Goal: Check status: Check status

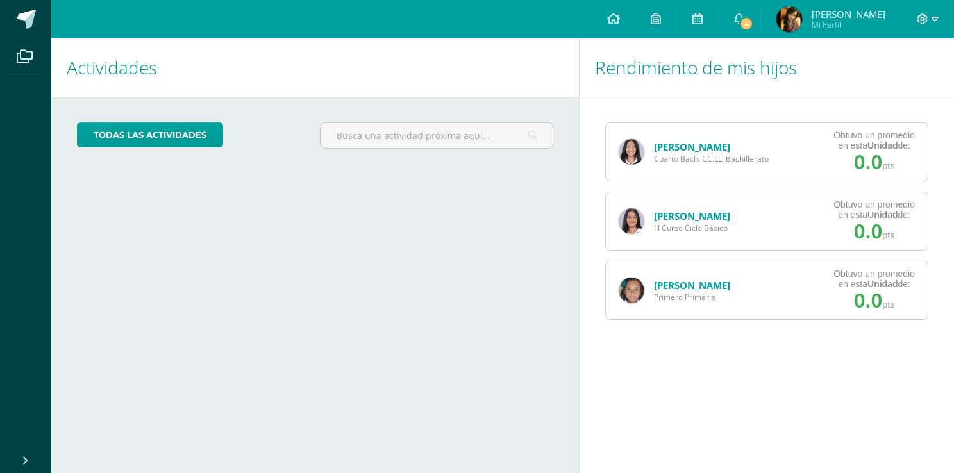
click at [670, 150] on link "[PERSON_NAME]" at bounding box center [692, 146] width 76 height 13
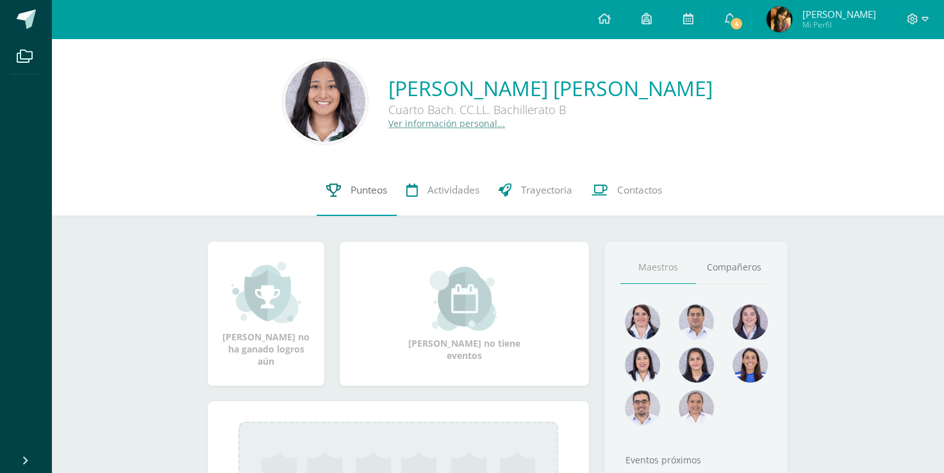
click at [343, 199] on link "Punteos" at bounding box center [357, 190] width 80 height 51
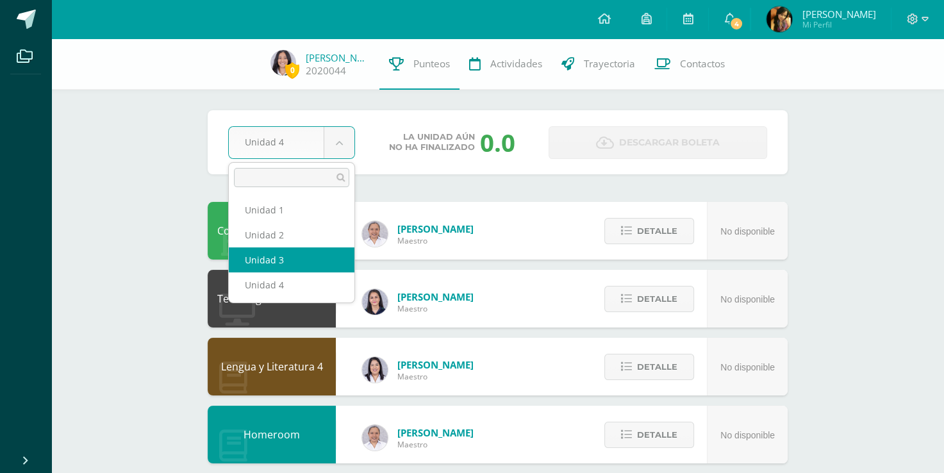
select select "Unidad 3"
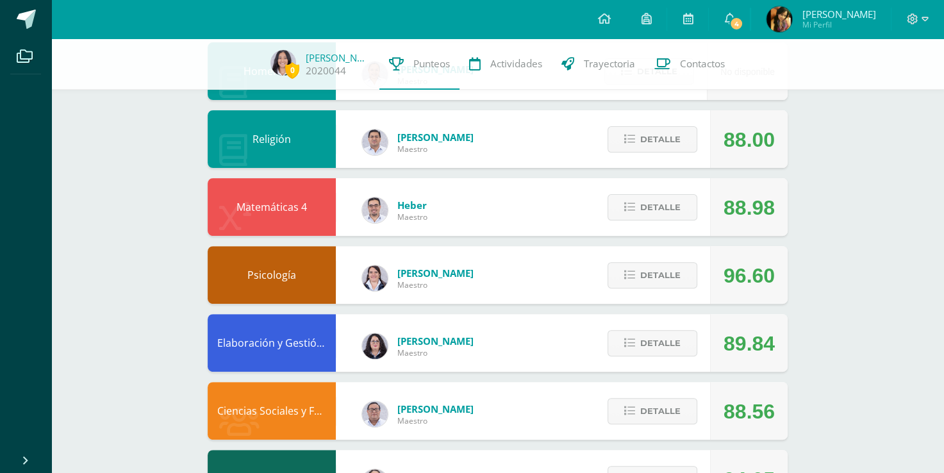
scroll to position [364, 0]
click at [652, 214] on span "Detalle" at bounding box center [660, 207] width 40 height 24
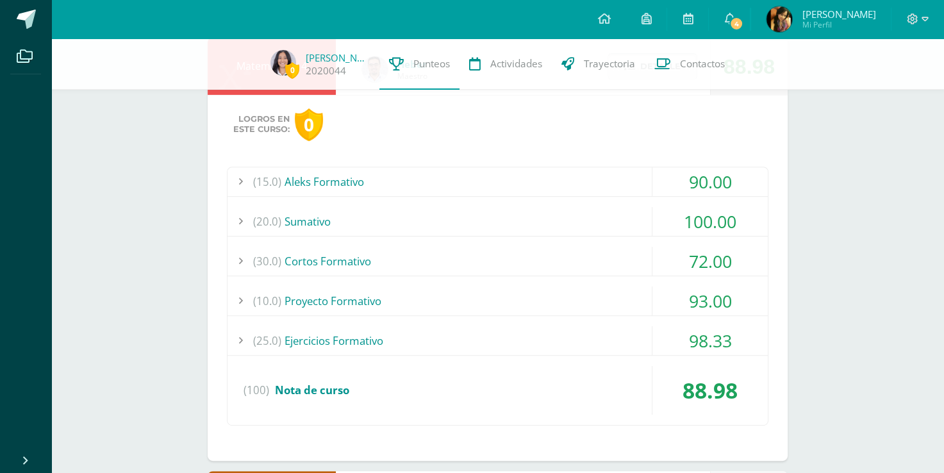
scroll to position [413, 0]
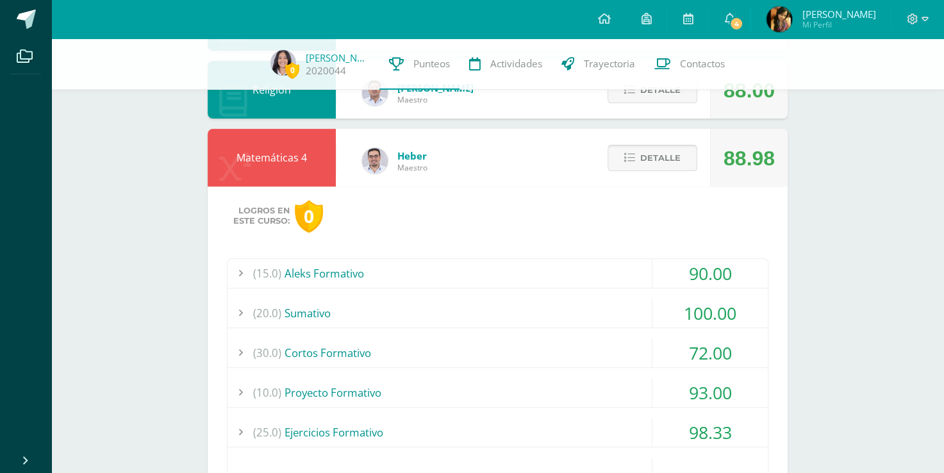
click at [642, 163] on span "Detalle" at bounding box center [660, 158] width 40 height 24
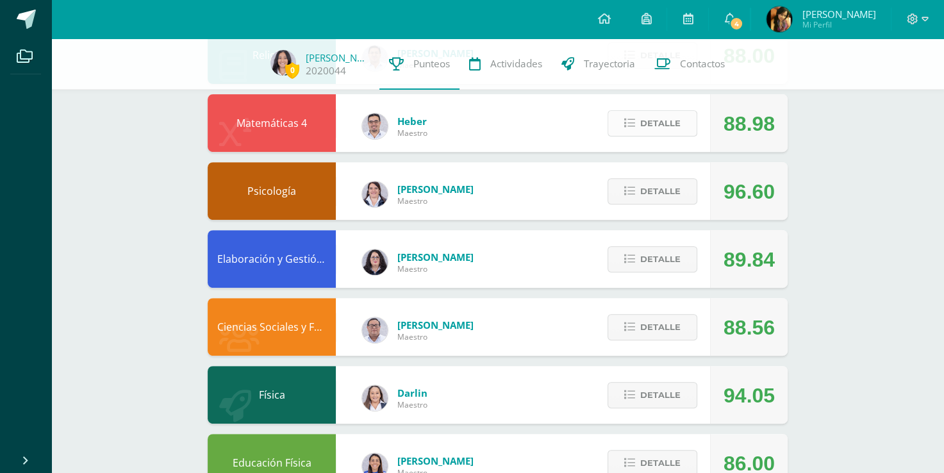
scroll to position [448, 0]
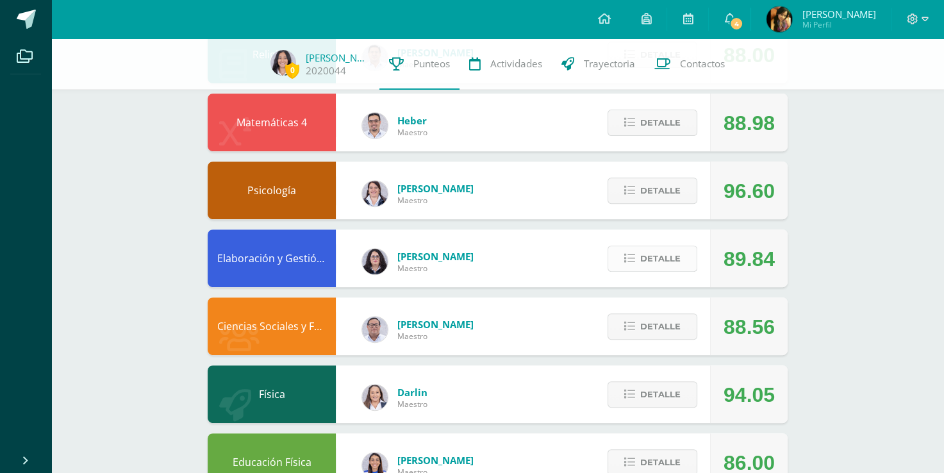
click at [678, 260] on span "Detalle" at bounding box center [660, 259] width 40 height 24
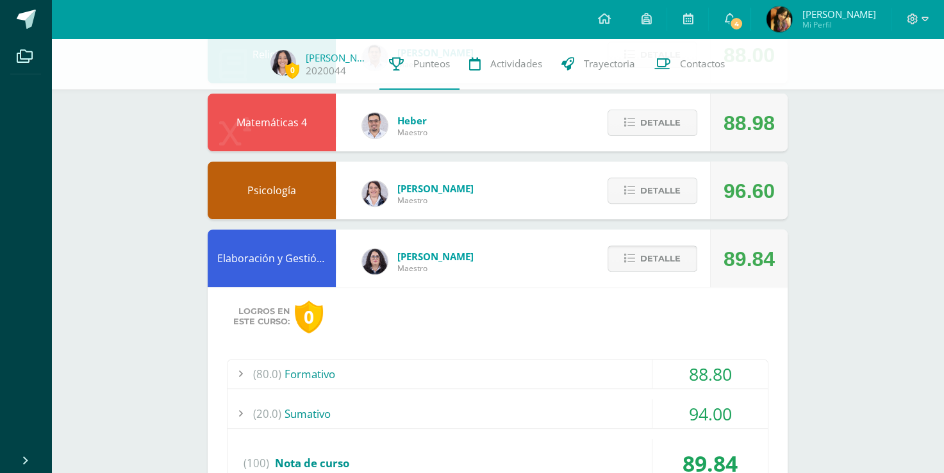
click at [678, 260] on span "Detalle" at bounding box center [660, 259] width 40 height 24
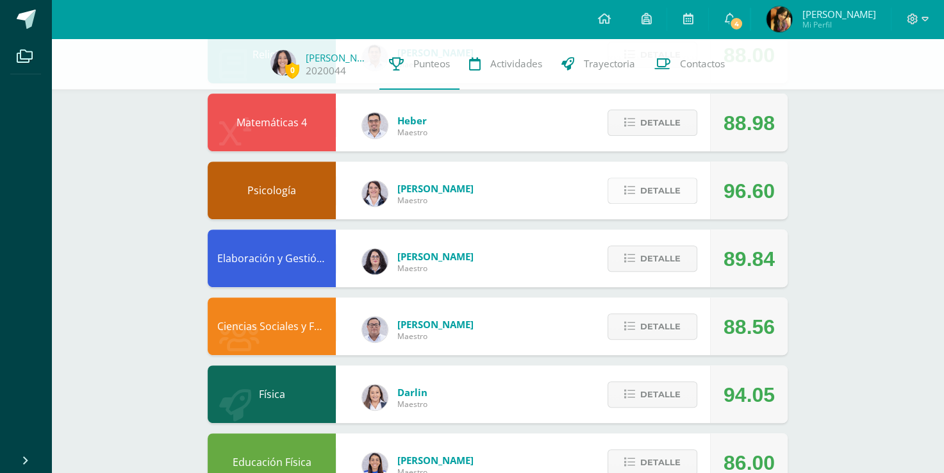
click at [667, 185] on span "Detalle" at bounding box center [660, 191] width 40 height 24
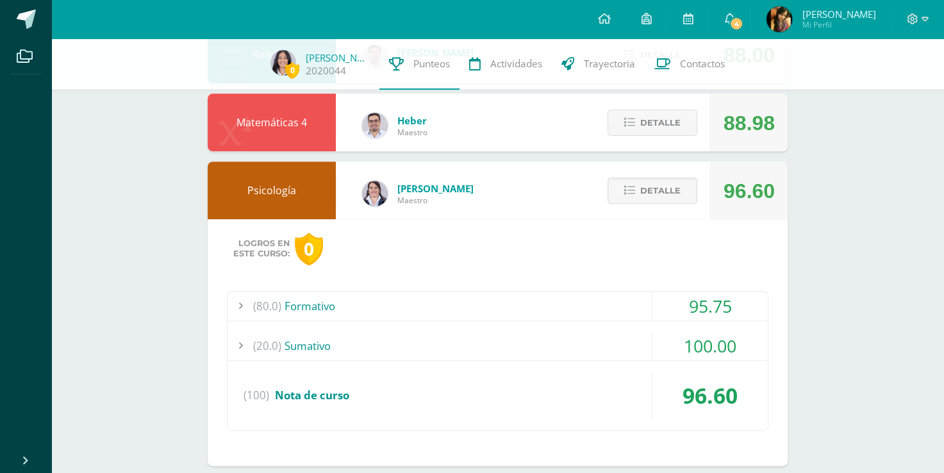
click at [606, 306] on div "(80.0) Formativo" at bounding box center [498, 306] width 540 height 29
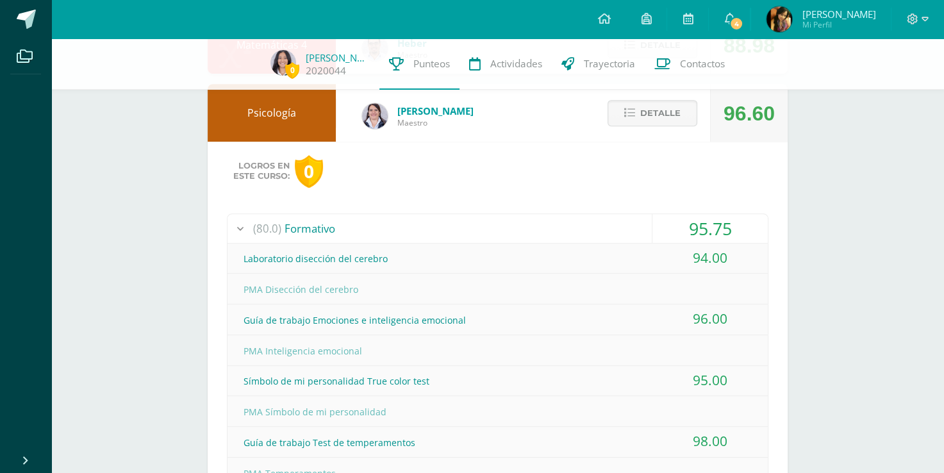
scroll to position [517, 0]
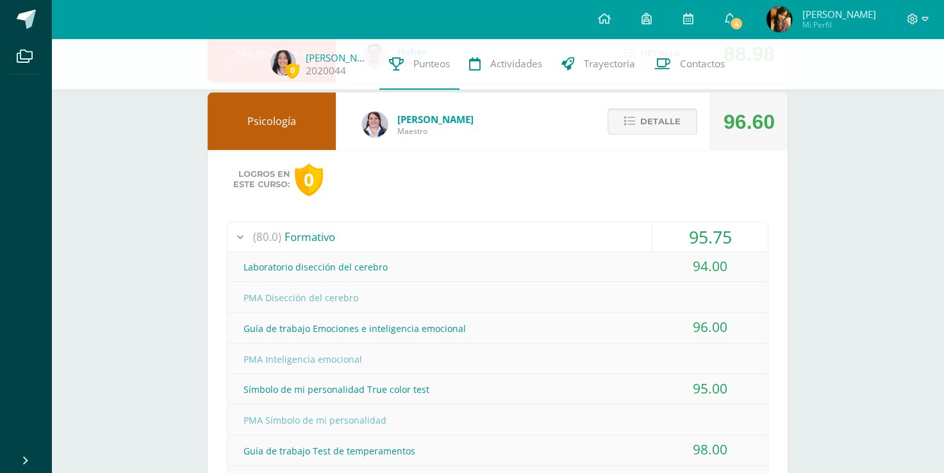
click at [672, 127] on span "Detalle" at bounding box center [660, 122] width 40 height 24
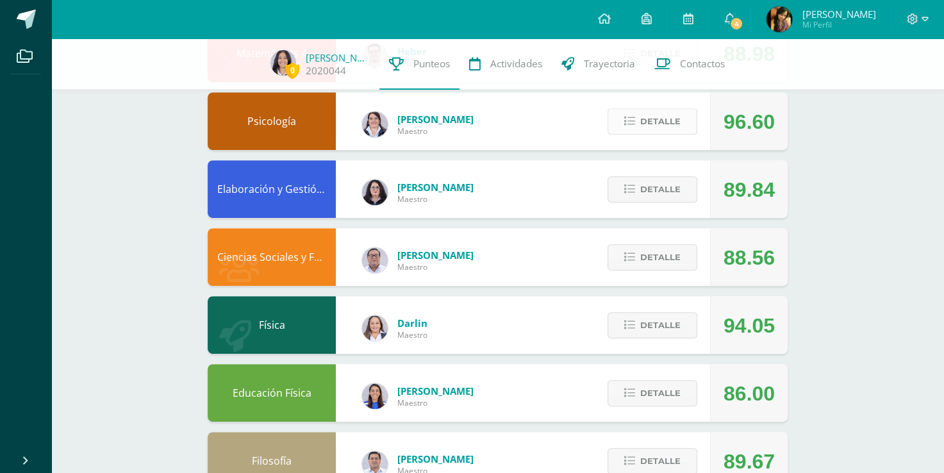
scroll to position [0, 0]
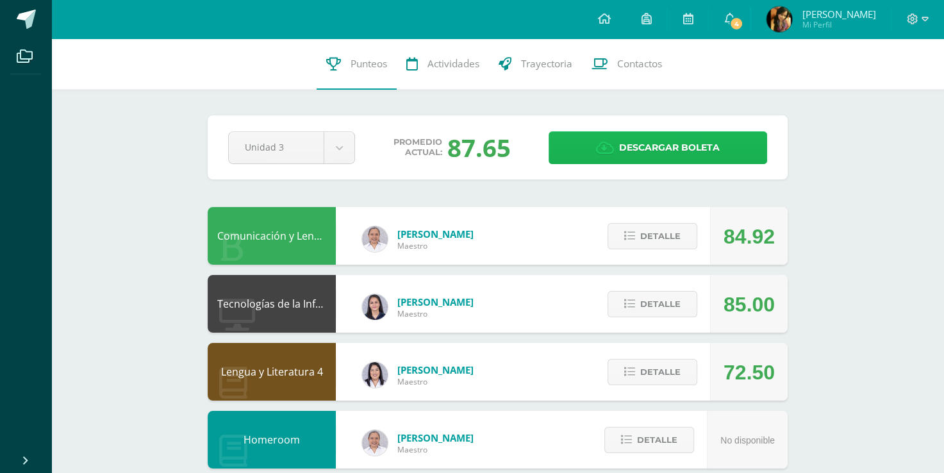
click at [620, 145] on span "Descargar boleta" at bounding box center [669, 147] width 101 height 31
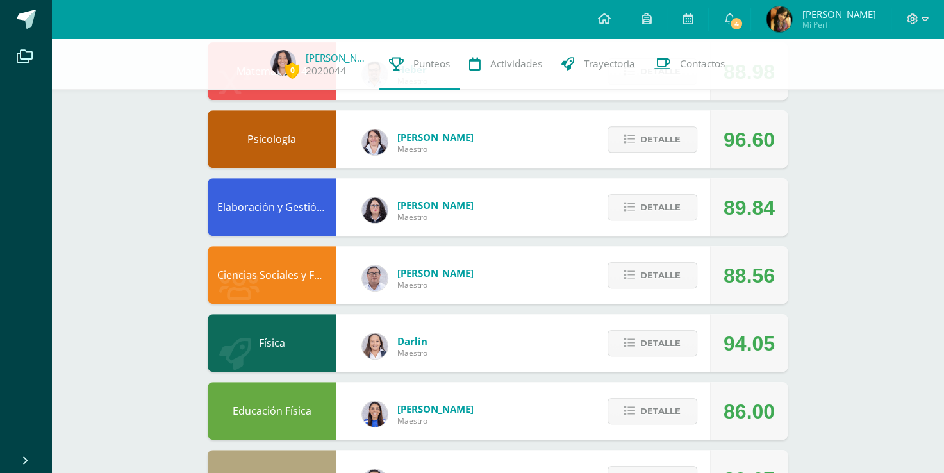
scroll to position [501, 0]
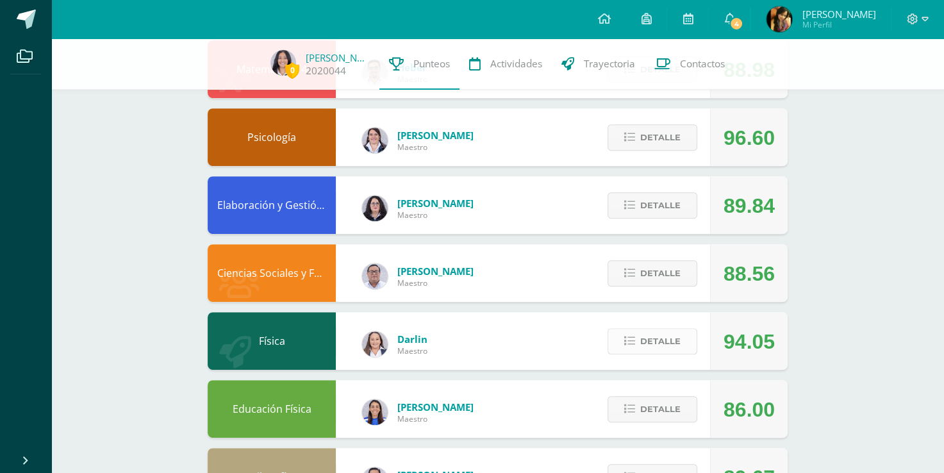
click at [656, 348] on span "Detalle" at bounding box center [660, 341] width 40 height 24
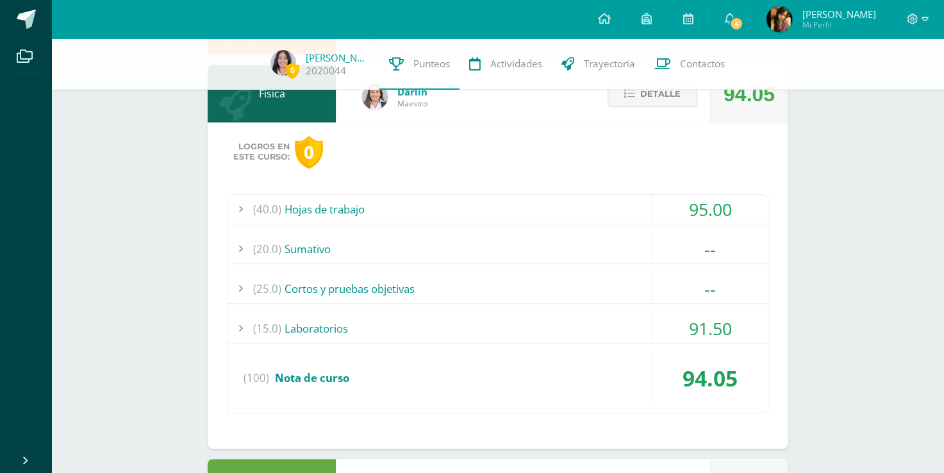
scroll to position [749, 0]
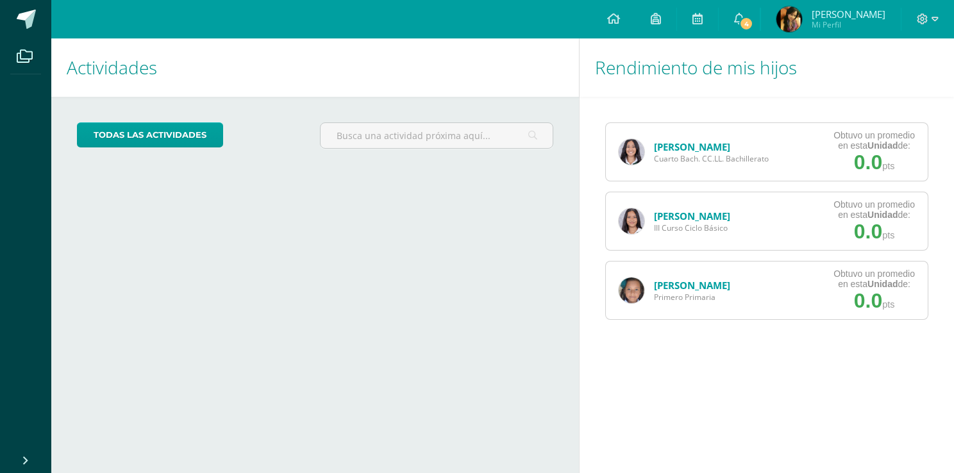
click at [687, 142] on link "[PERSON_NAME]" at bounding box center [692, 146] width 76 height 13
click at [702, 146] on link "[PERSON_NAME]" at bounding box center [692, 146] width 76 height 13
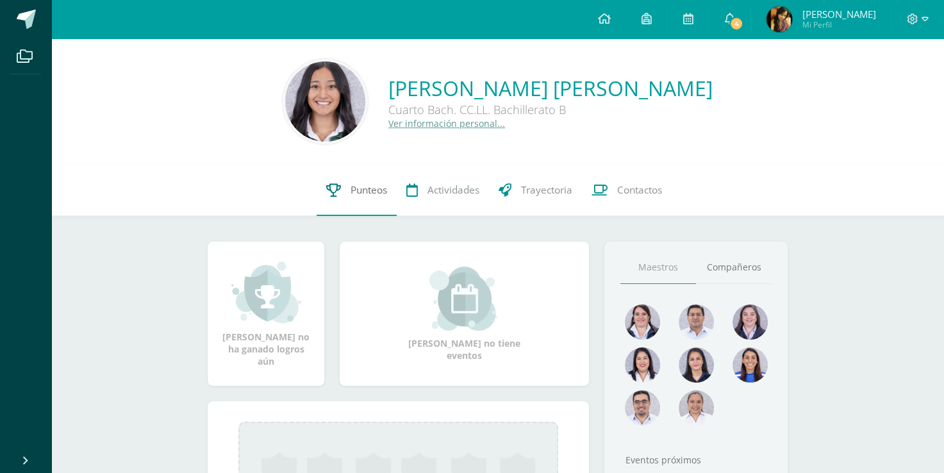
click at [340, 192] on link "Punteos" at bounding box center [357, 190] width 80 height 51
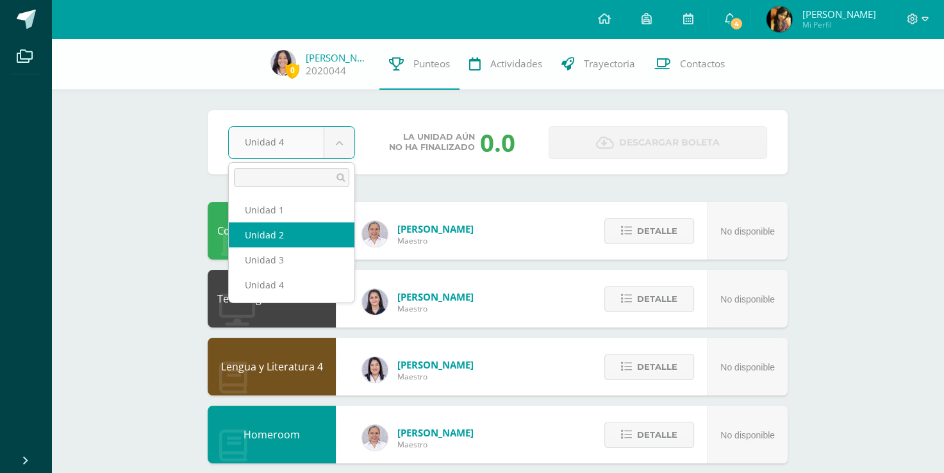
select select "Unidad 2"
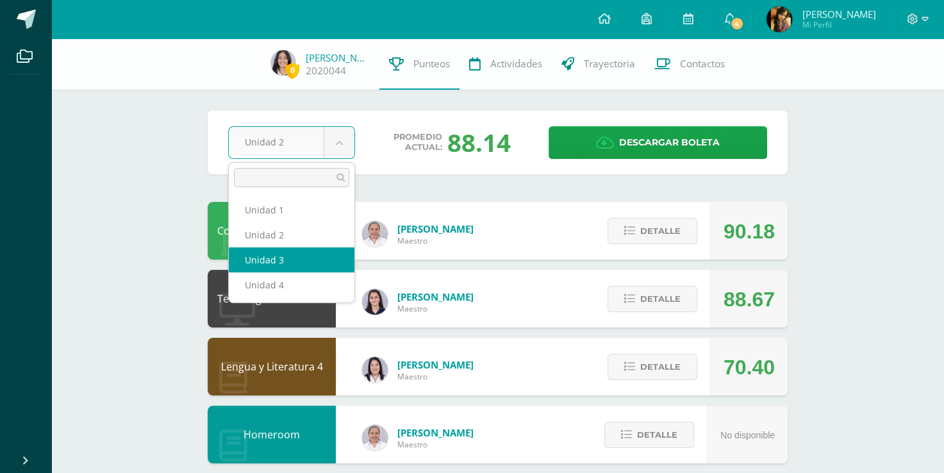
select select "Unidad 3"
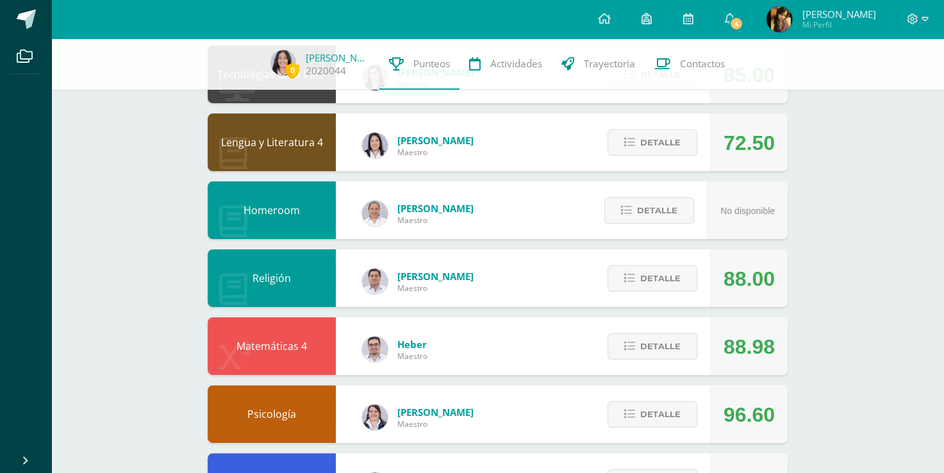
scroll to position [226, 0]
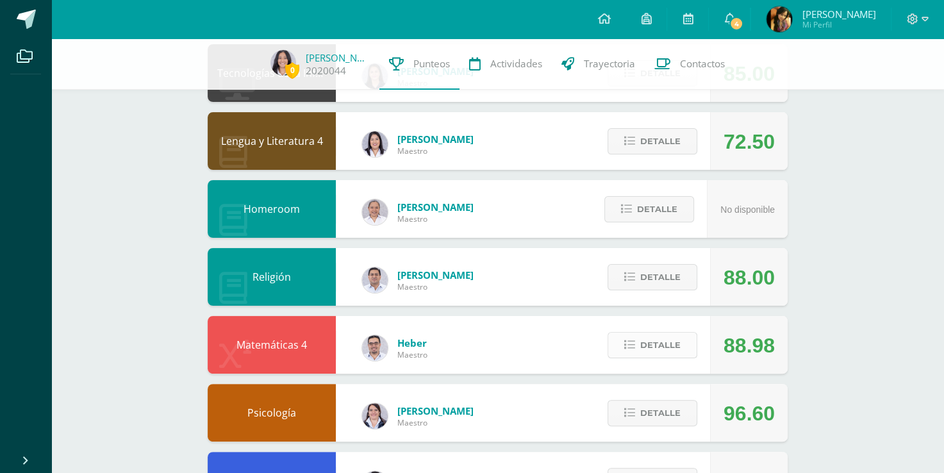
click at [660, 338] on span "Detalle" at bounding box center [660, 345] width 40 height 24
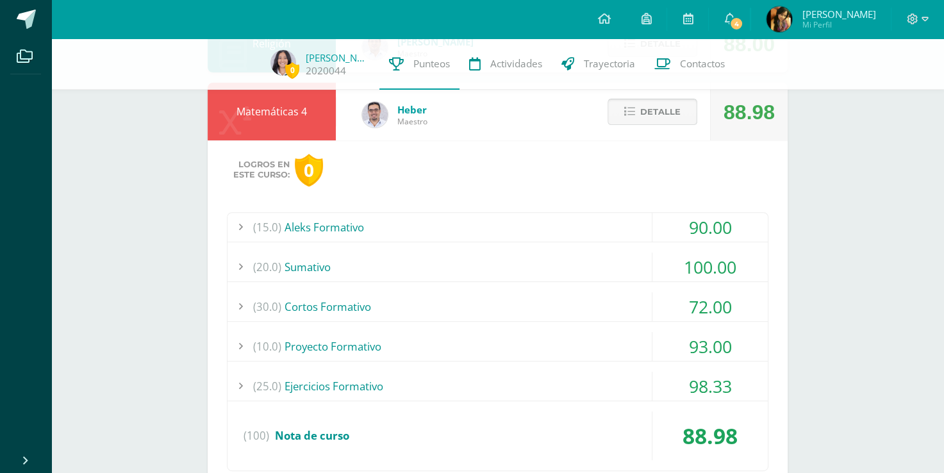
scroll to position [458, 0]
click at [676, 113] on span "Detalle" at bounding box center [660, 113] width 40 height 24
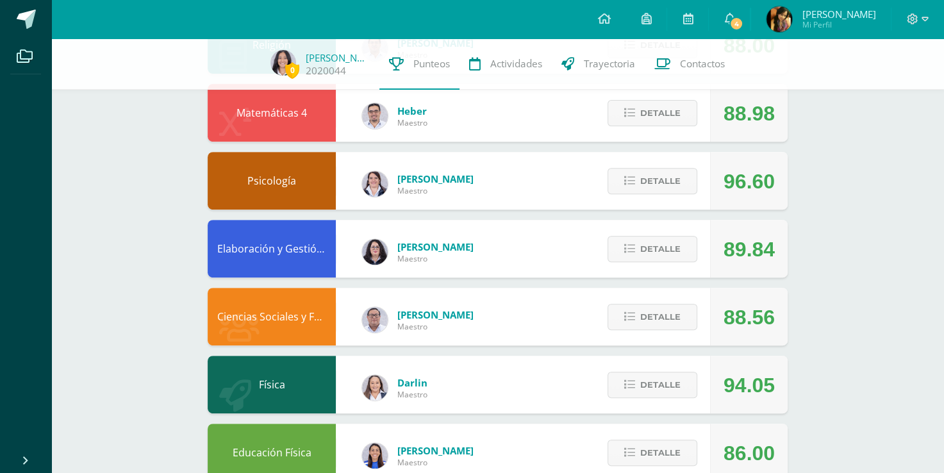
click at [649, 195] on div "Detalle" at bounding box center [649, 181] width 122 height 58
click at [641, 182] on span "Detalle" at bounding box center [660, 181] width 40 height 24
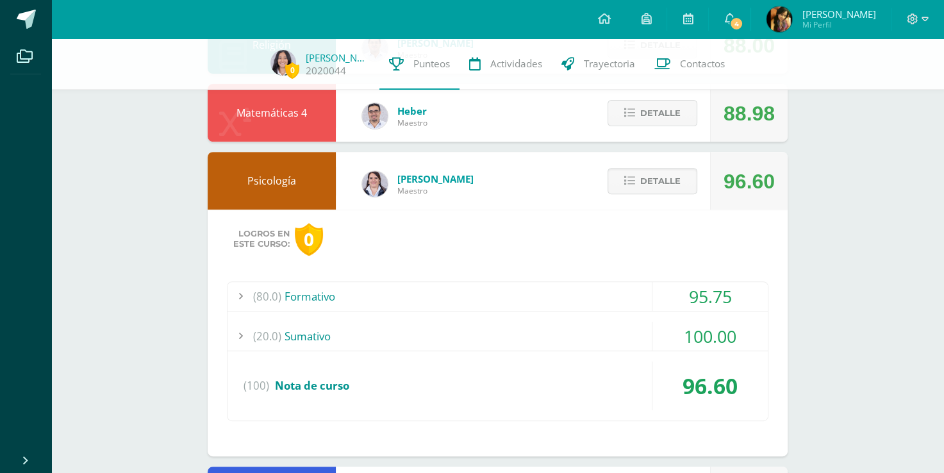
click at [610, 301] on div "(80.0) Formativo" at bounding box center [498, 296] width 540 height 29
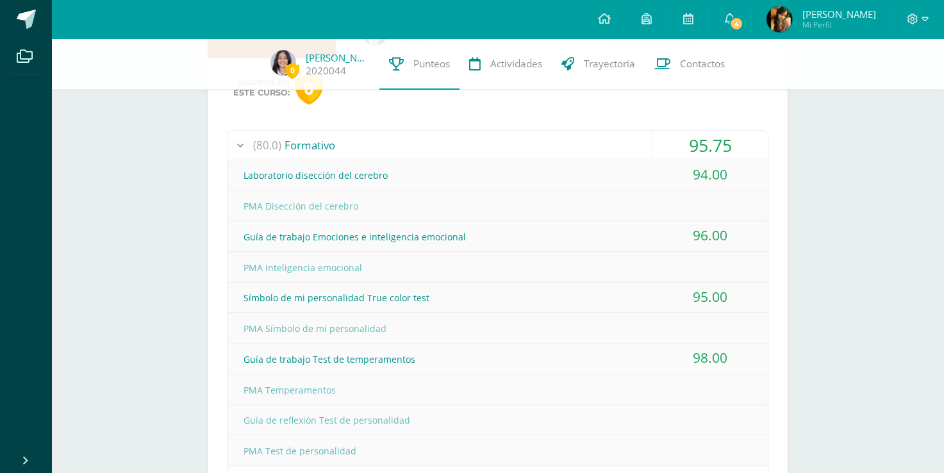
scroll to position [608, 0]
click at [578, 147] on div "(80.0) Formativo" at bounding box center [498, 146] width 540 height 29
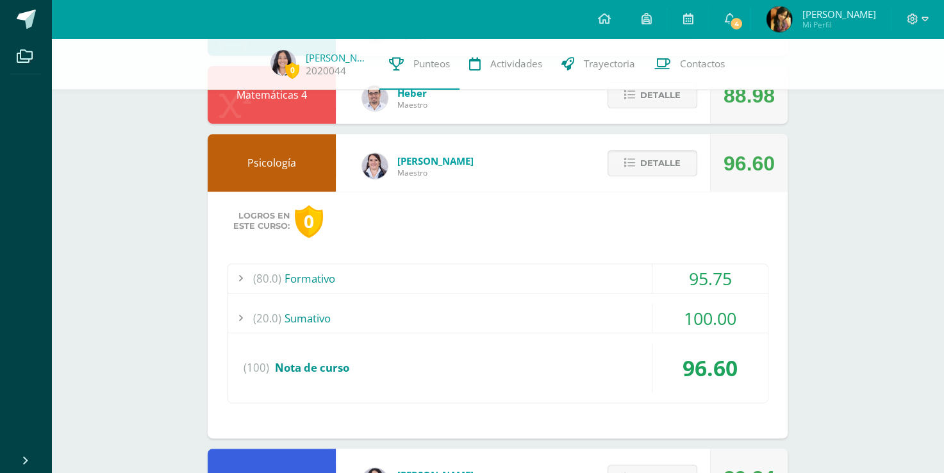
scroll to position [472, 0]
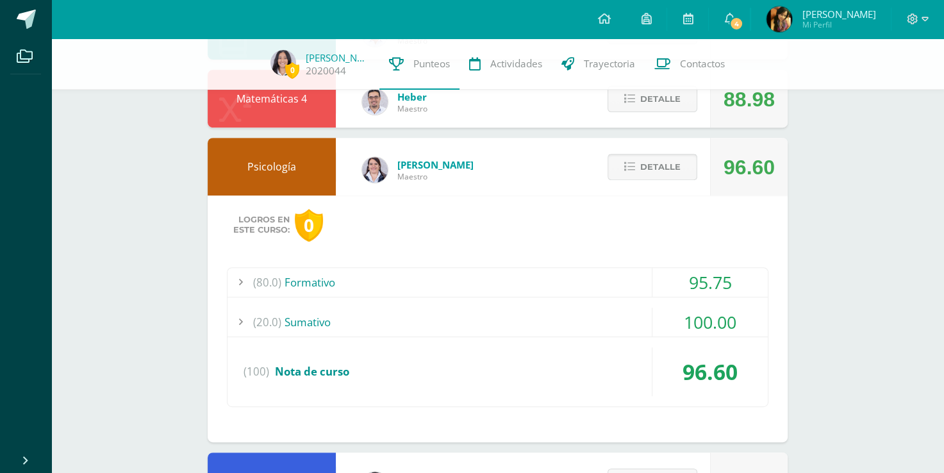
click at [646, 177] on span "Detalle" at bounding box center [660, 167] width 40 height 24
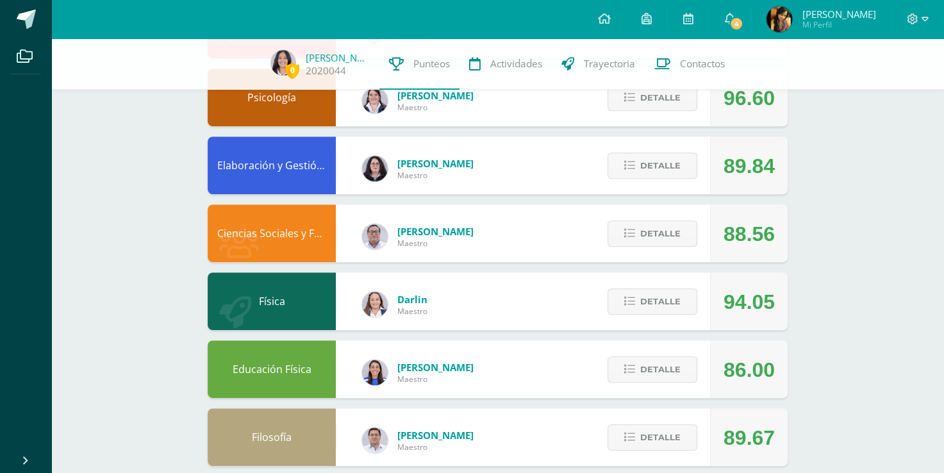
scroll to position [559, 0]
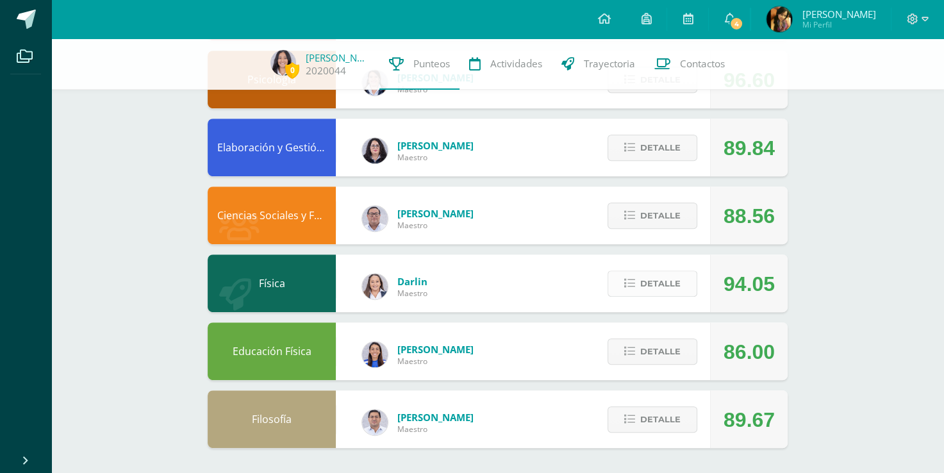
click at [655, 290] on span "Detalle" at bounding box center [660, 284] width 40 height 24
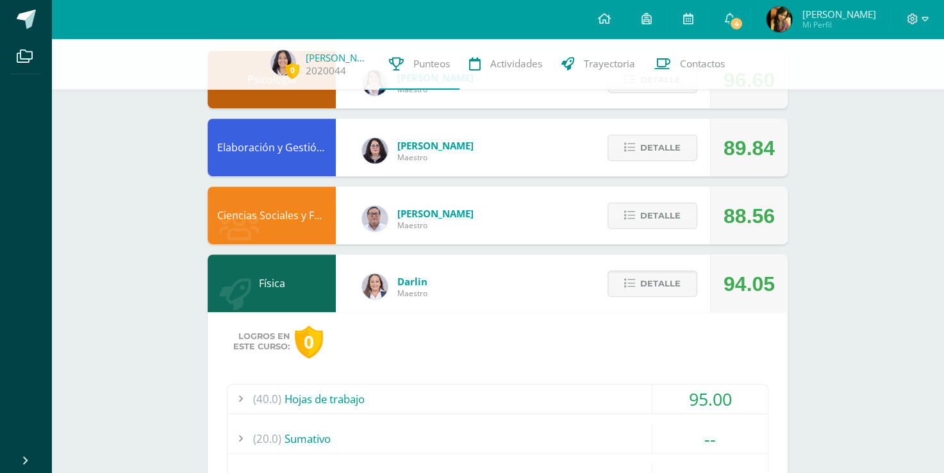
scroll to position [0, 0]
